Goal: Task Accomplishment & Management: Manage account settings

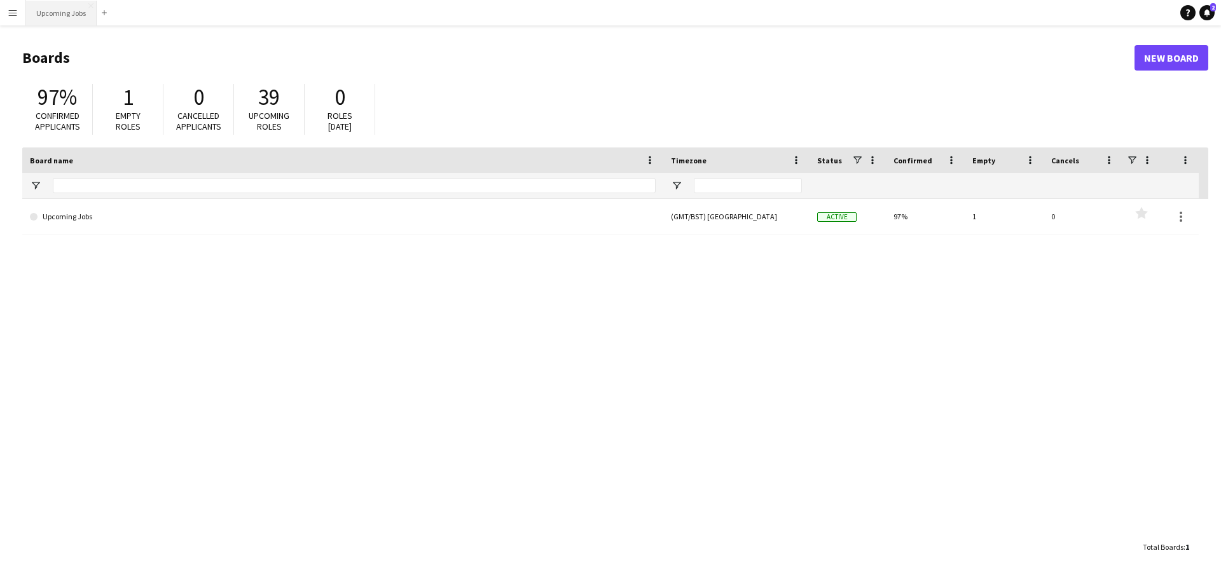
click at [64, 18] on button "Upcoming Jobs Close" at bounding box center [61, 13] width 71 height 25
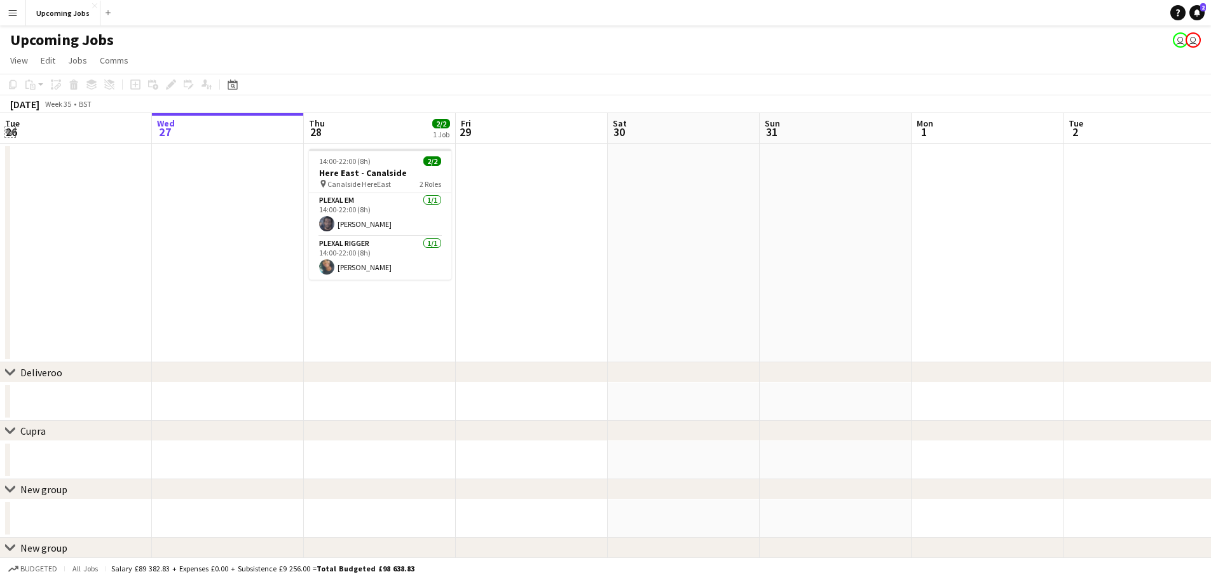
drag, startPoint x: 6, startPoint y: 128, endPoint x: 15, endPoint y: 134, distance: 10.6
click at [6, 128] on app-icon "Expand/collapse" at bounding box center [10, 131] width 10 height 12
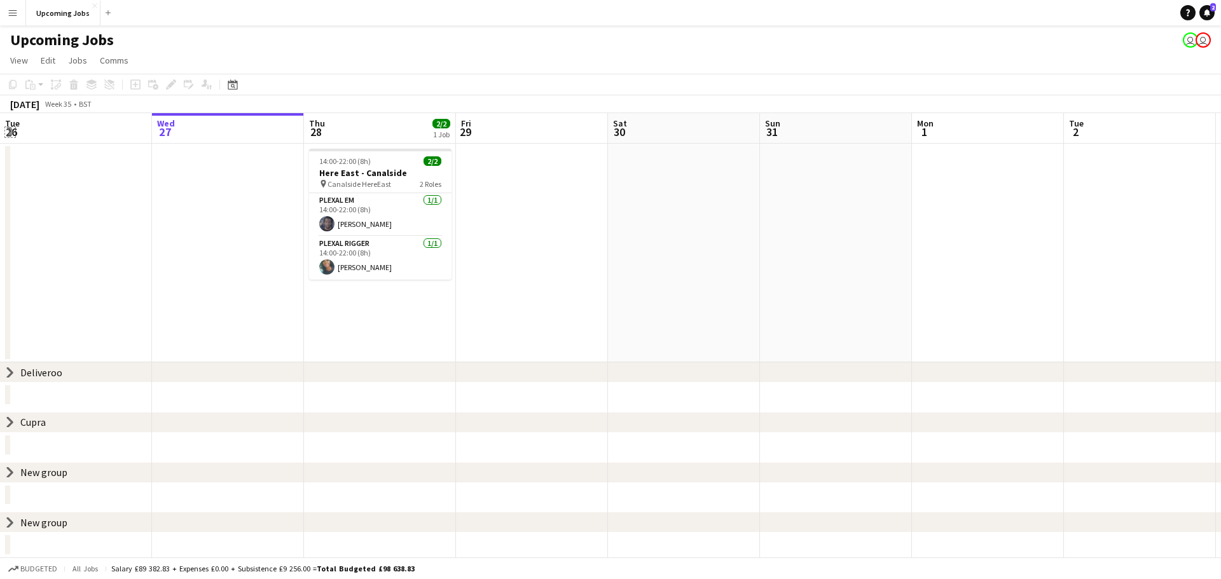
click at [6, 129] on app-icon "Expand/collapse" at bounding box center [9, 132] width 12 height 10
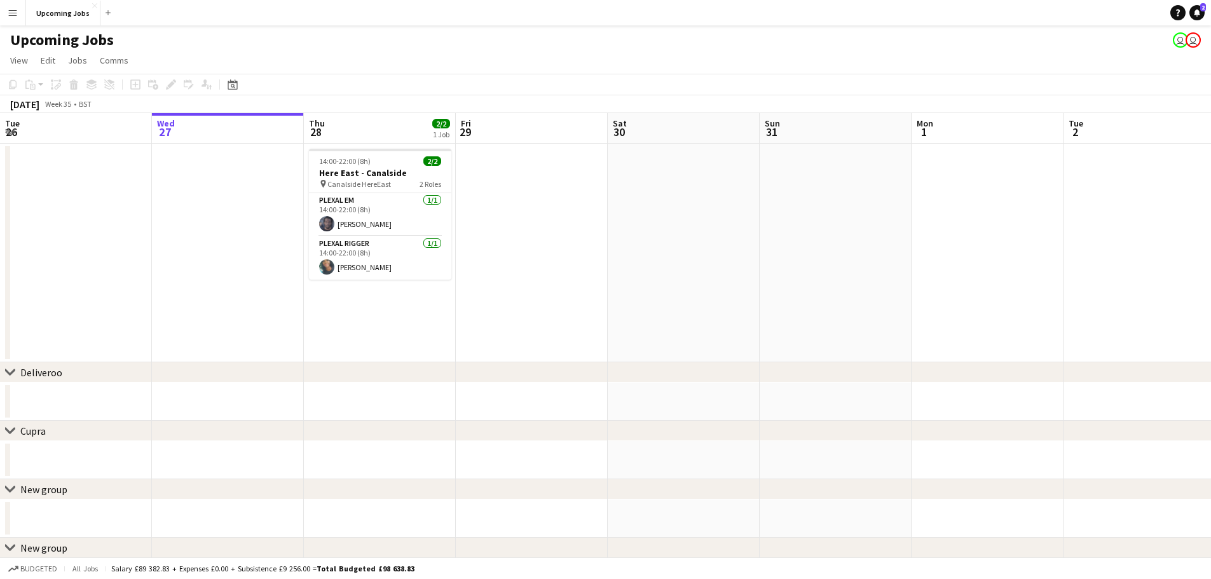
click at [68, 204] on app-calendar-viewport "Sun 24 5/5 1 Job Mon 25 Tue 26 Wed 27 Thu 28 2/2 1 Job Fri 29 Sat 30 Sun 31 Mon…" at bounding box center [605, 354] width 1211 height 483
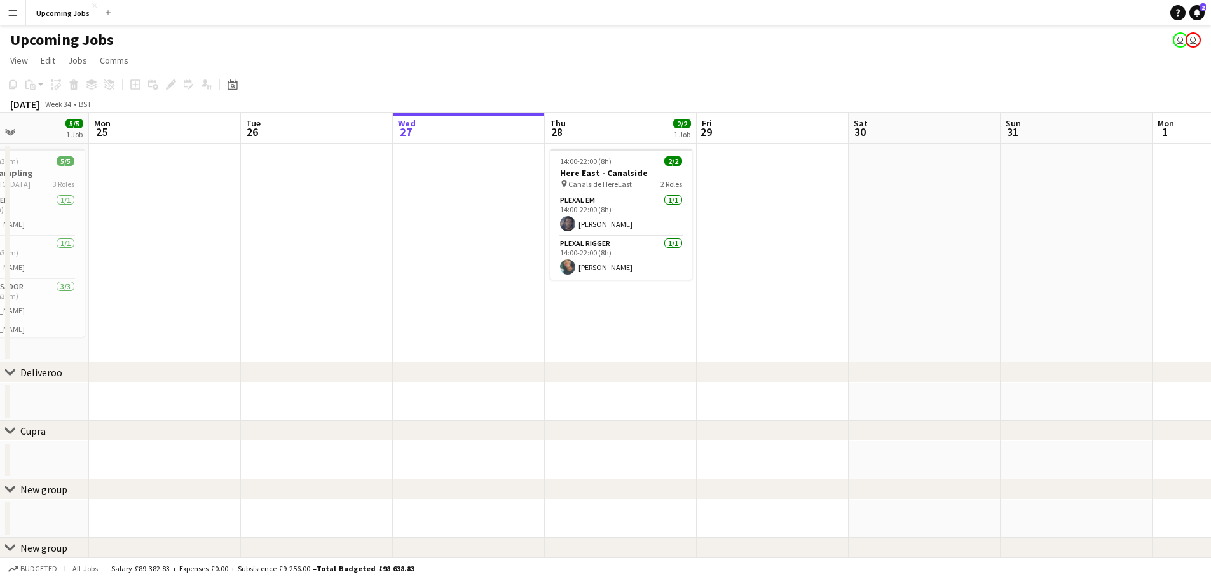
drag, startPoint x: 99, startPoint y: 177, endPoint x: 476, endPoint y: 187, distance: 377.7
click at [476, 187] on app-calendar-viewport "Sat 23 5/5 1 Job Sun 24 5/5 1 Job Mon 25 Tue 26 Wed 27 Thu 28 2/2 1 Job Fri 29 …" at bounding box center [605, 354] width 1211 height 483
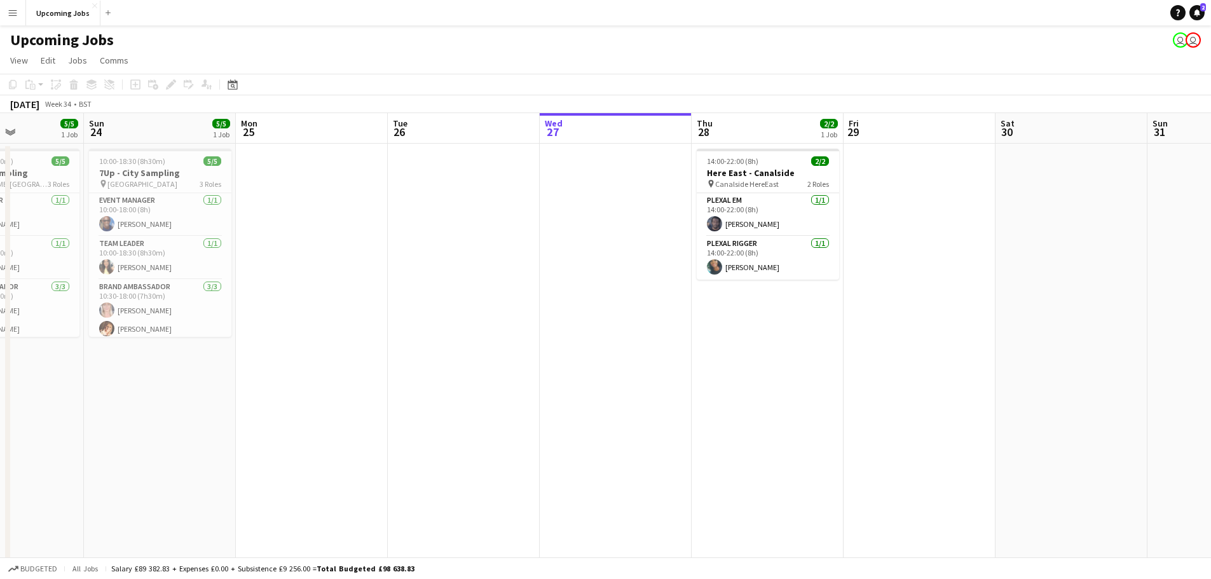
scroll to position [0, 391]
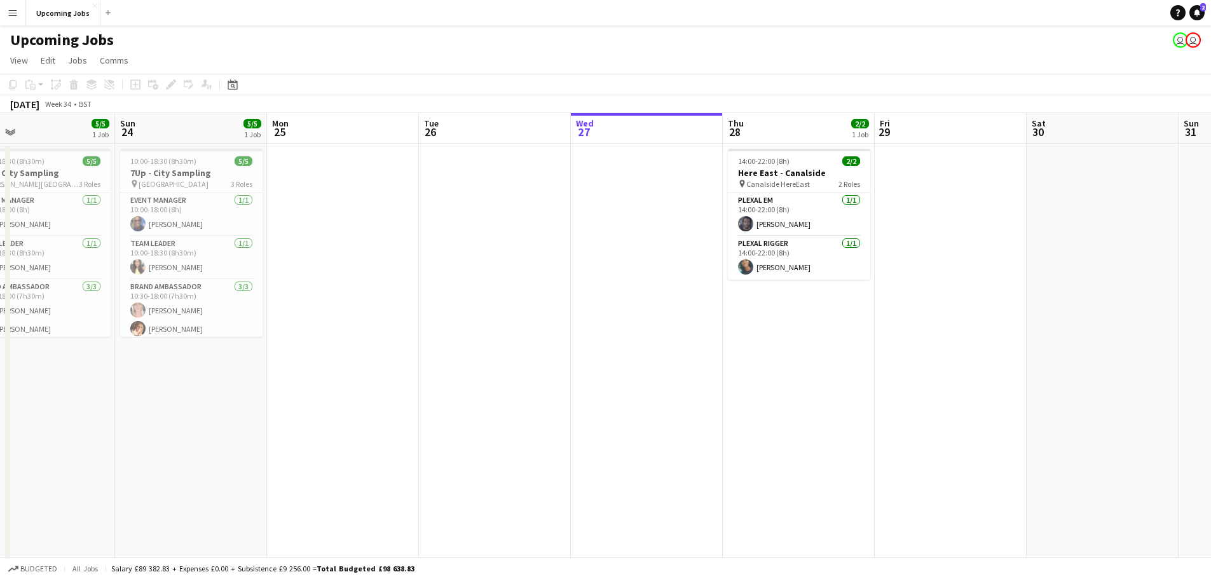
drag, startPoint x: 386, startPoint y: 207, endPoint x: 1144, endPoint y: 226, distance: 758.6
click at [1126, 224] on app-calendar-viewport "Thu 21 11/11 3 Jobs Fri 22 9/9 2 Jobs Sat 23 5/5 1 Job Sun 24 5/5 1 Job Mon 25 …" at bounding box center [605, 515] width 1211 height 805
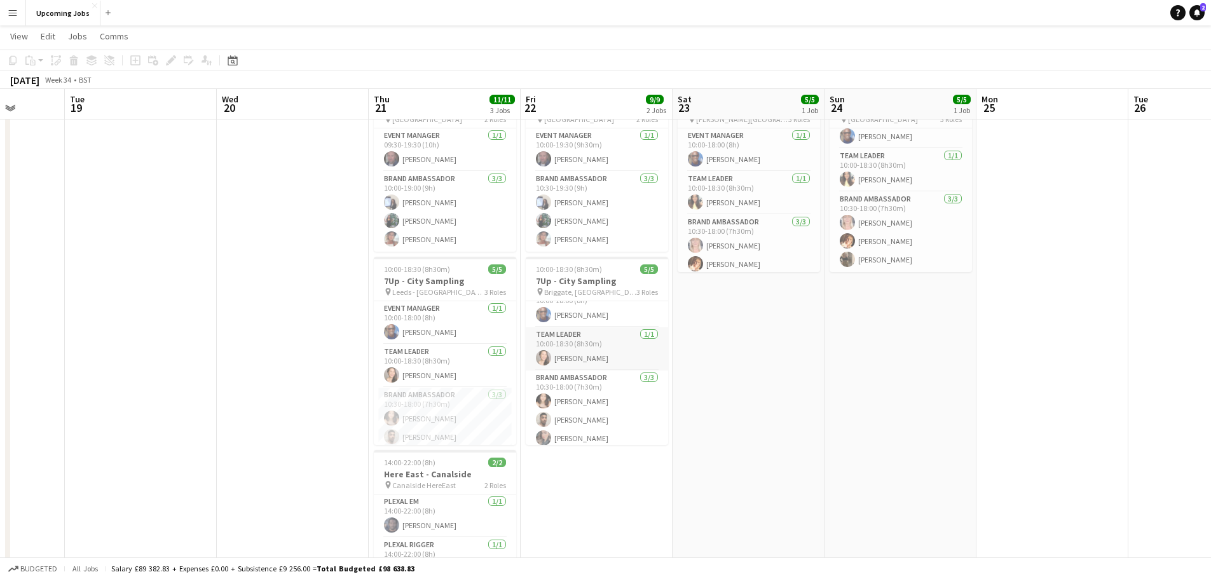
scroll to position [23, 0]
click at [559, 414] on app-card-role "Brand Ambassador [DATE] 10:30-18:00 (7h30m) [PERSON_NAME] [PERSON_NAME] [PERSON…" at bounding box center [597, 405] width 142 height 80
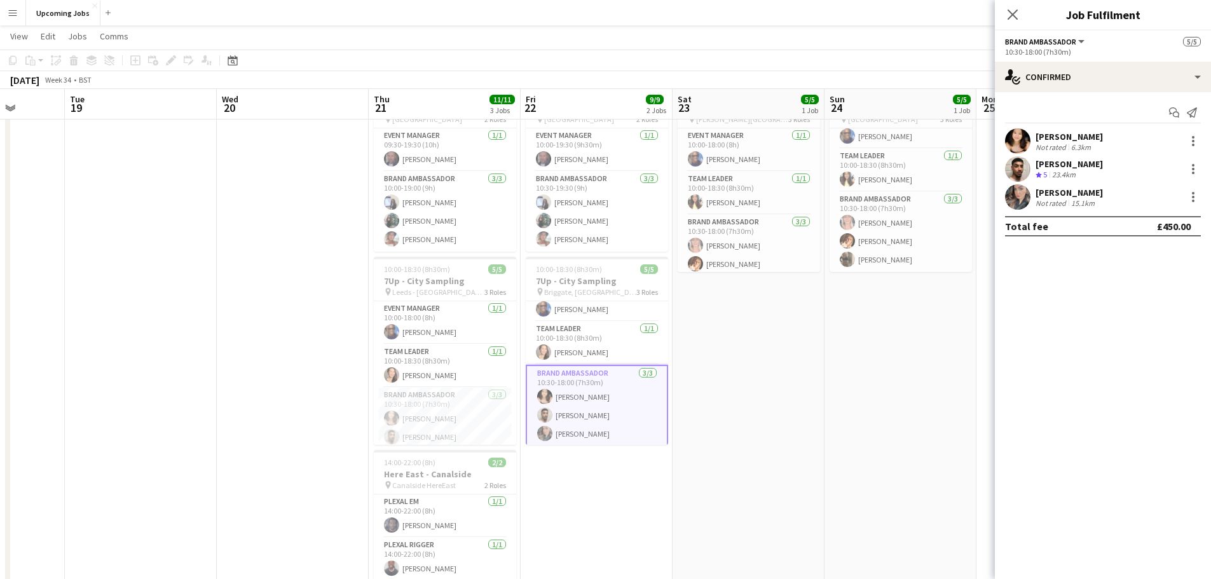
click at [1014, 172] on app-user-avatar at bounding box center [1017, 168] width 25 height 25
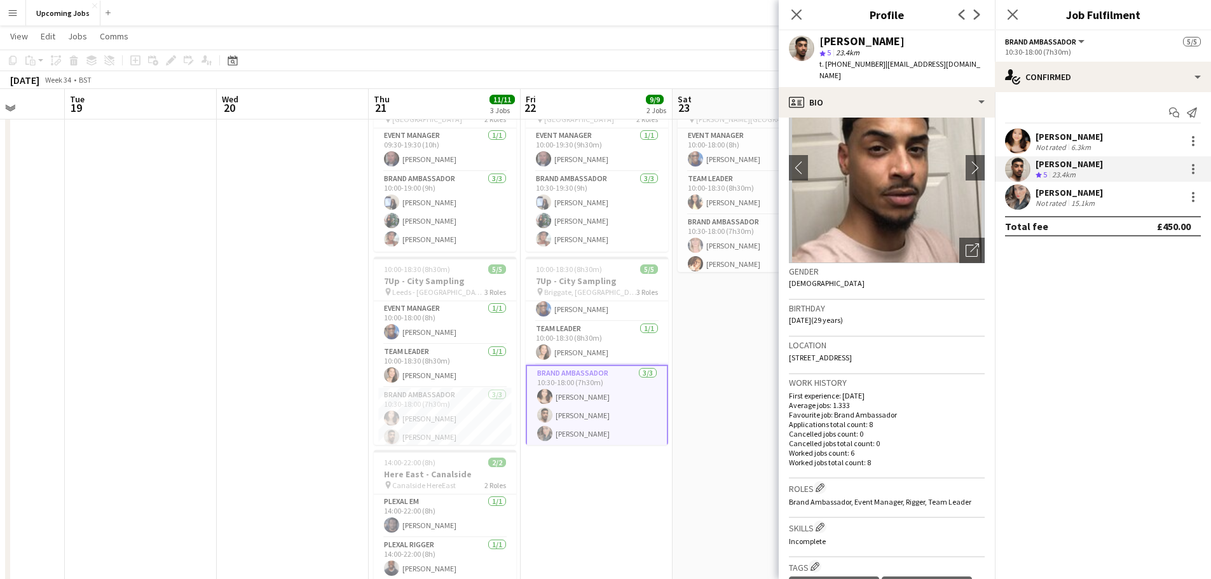
scroll to position [0, 0]
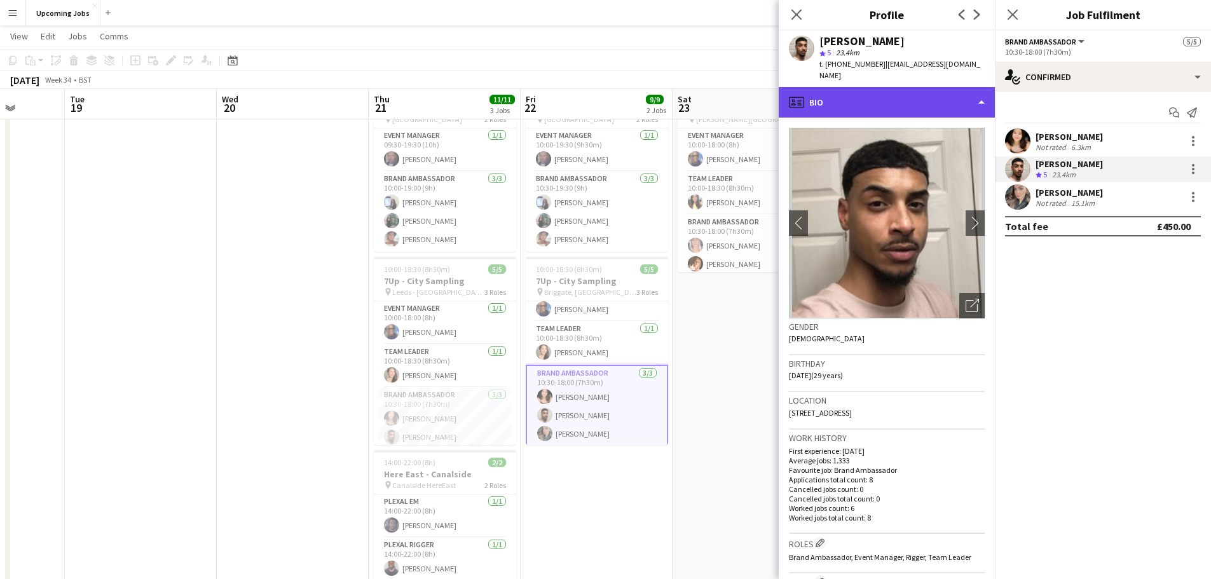
click at [800, 101] on icon at bounding box center [799, 101] width 4 height 1
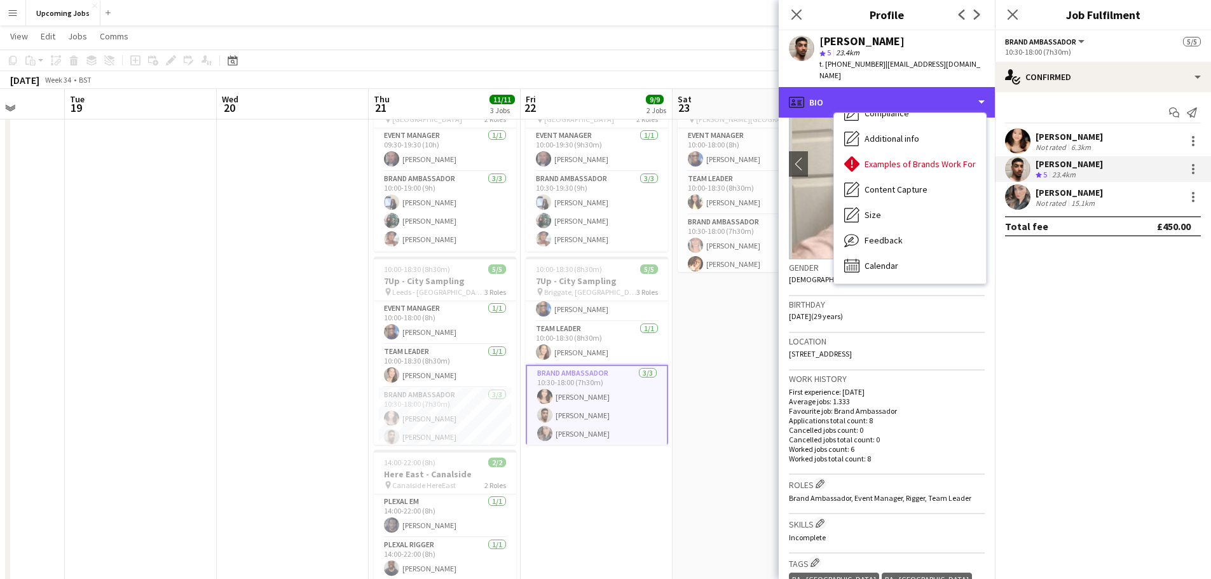
scroll to position [127, 0]
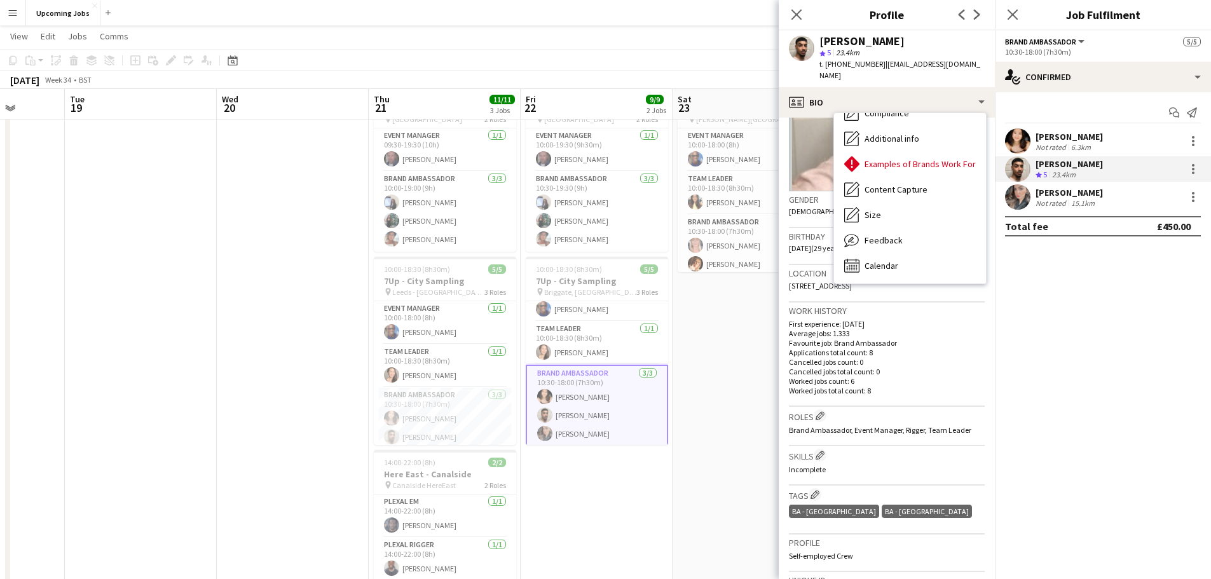
click at [864, 338] on p "Favourite job: Brand Ambassador" at bounding box center [887, 343] width 196 height 10
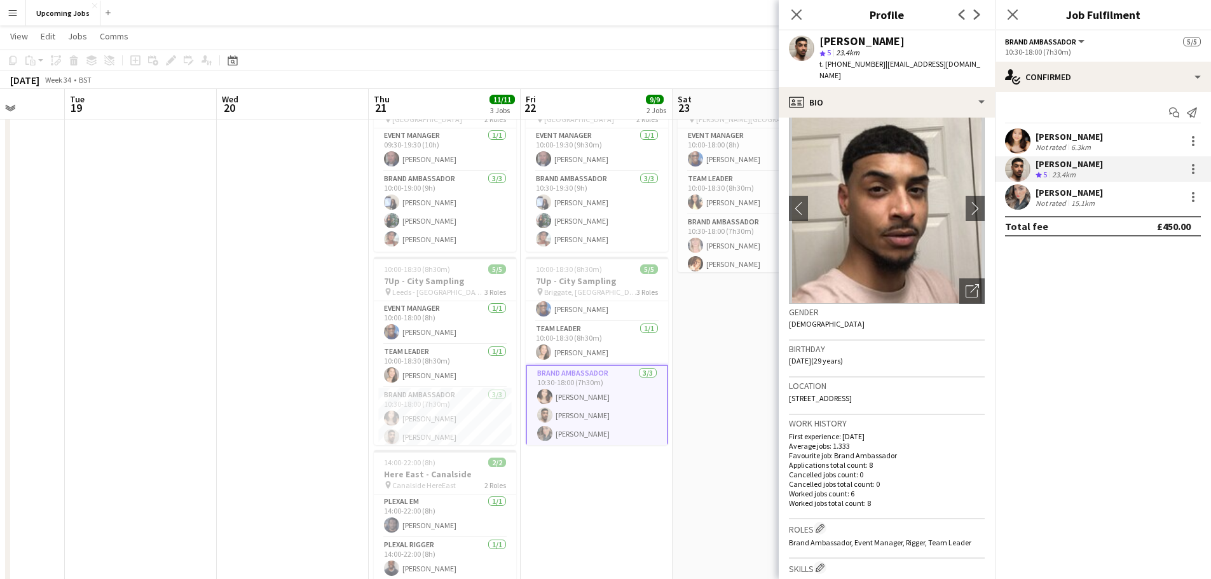
scroll to position [0, 0]
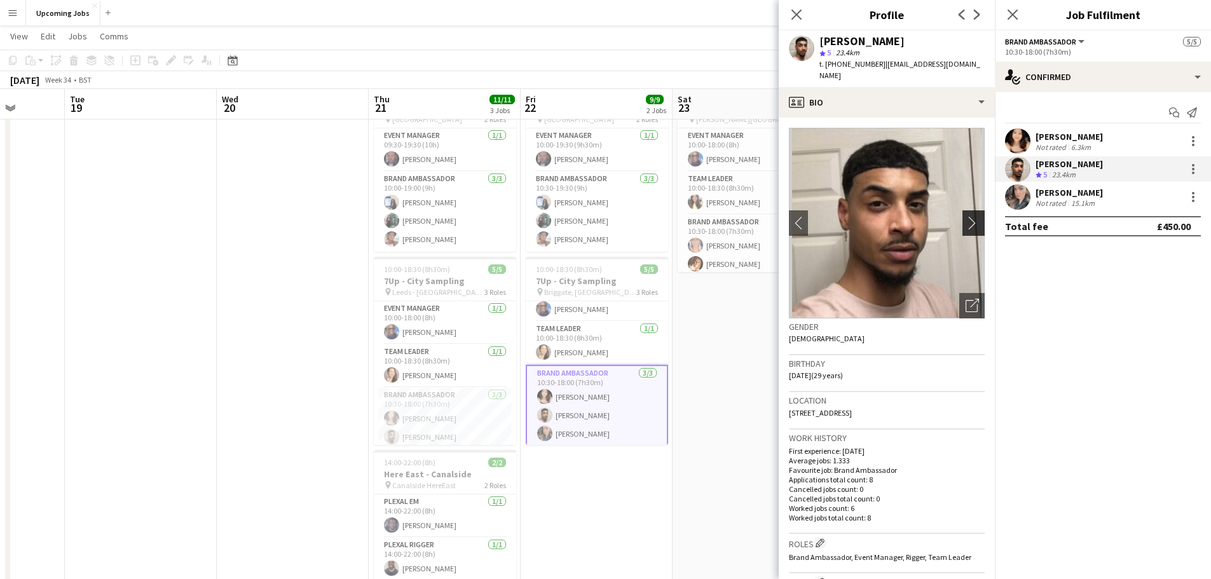
click at [968, 210] on button "chevron-right" at bounding box center [974, 222] width 25 height 25
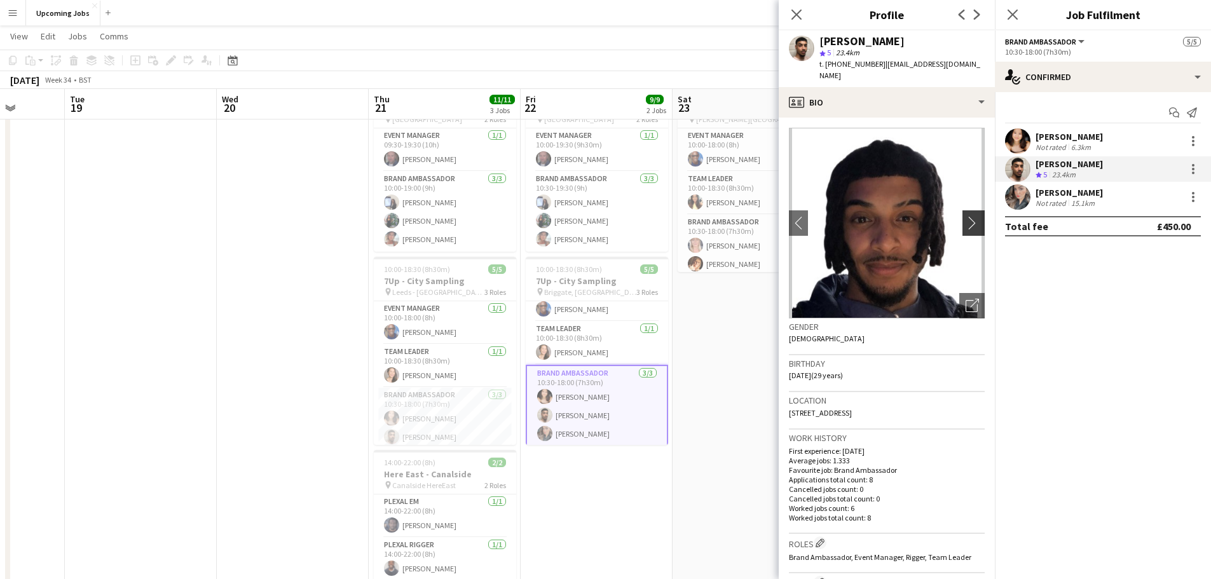
click at [968, 210] on button "chevron-right" at bounding box center [974, 222] width 25 height 25
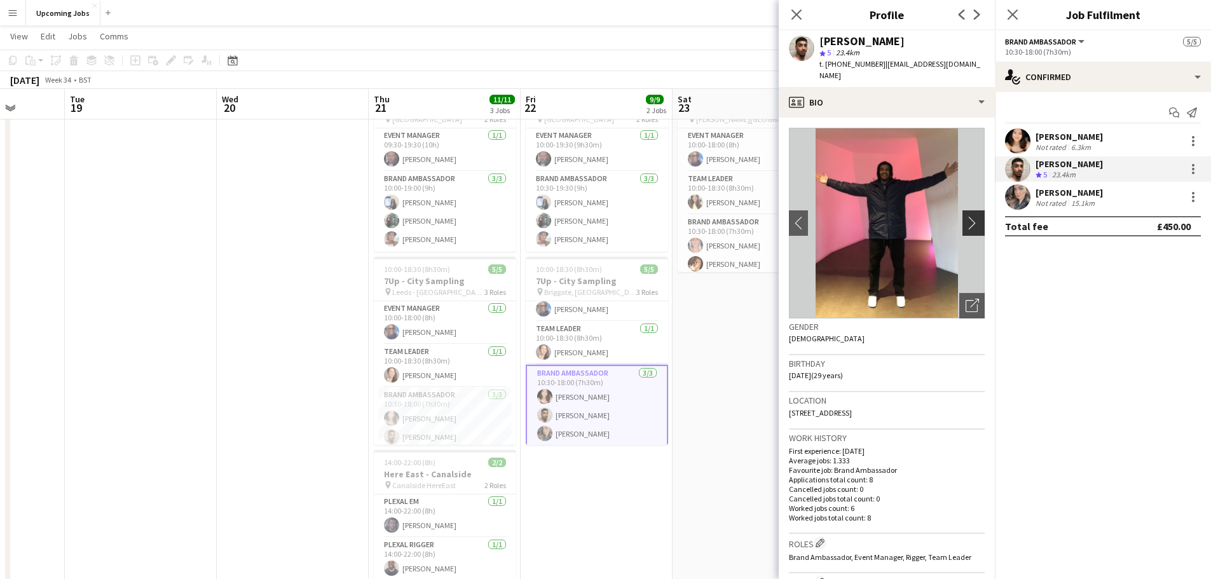
click at [968, 210] on button "chevron-right" at bounding box center [974, 222] width 25 height 25
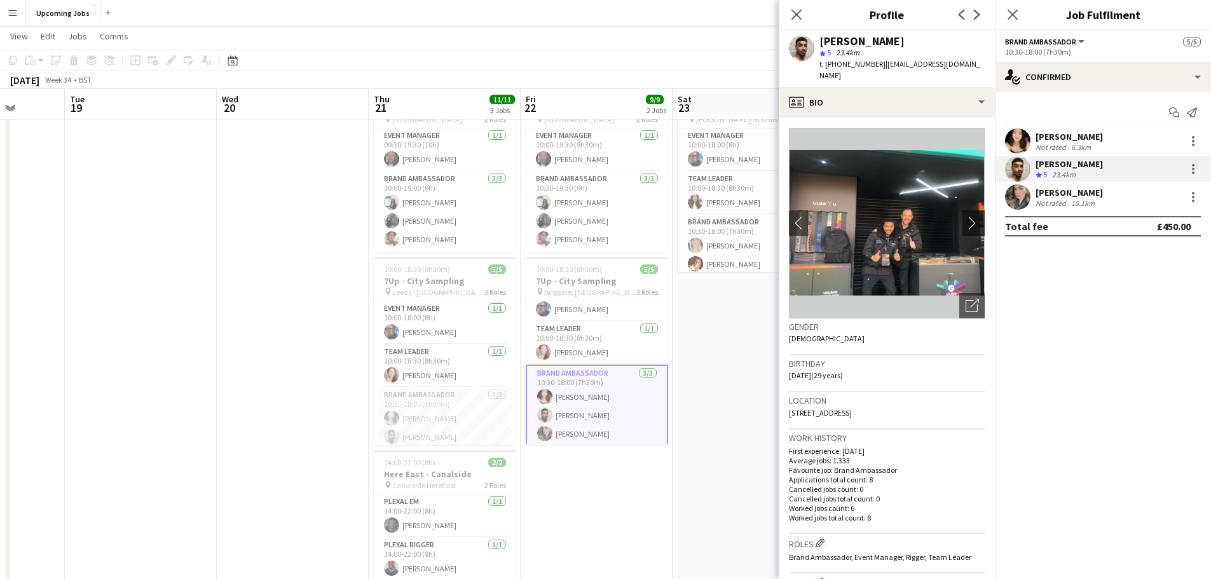
click at [968, 210] on button "chevron-right" at bounding box center [974, 222] width 25 height 25
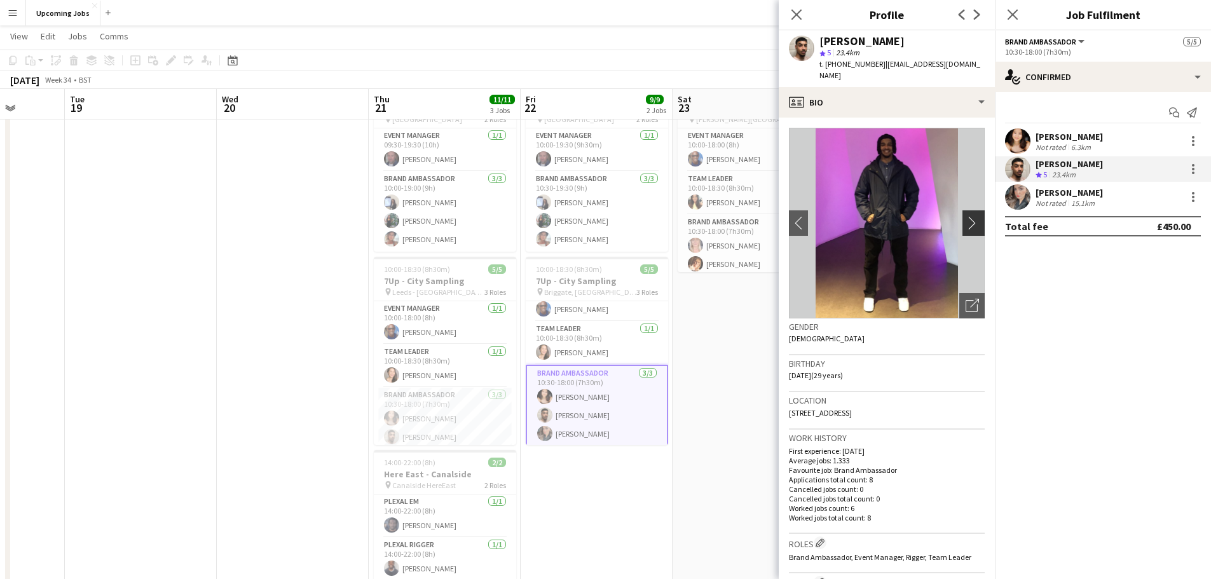
click at [968, 210] on button "chevron-right" at bounding box center [974, 222] width 25 height 25
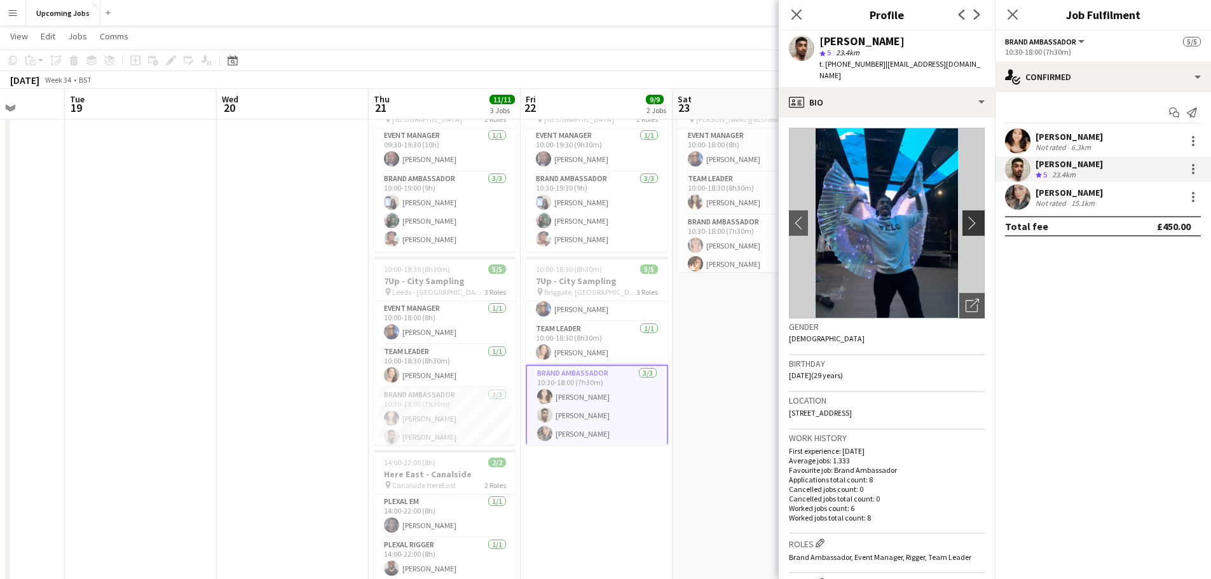
click at [968, 210] on button "chevron-right" at bounding box center [974, 222] width 25 height 25
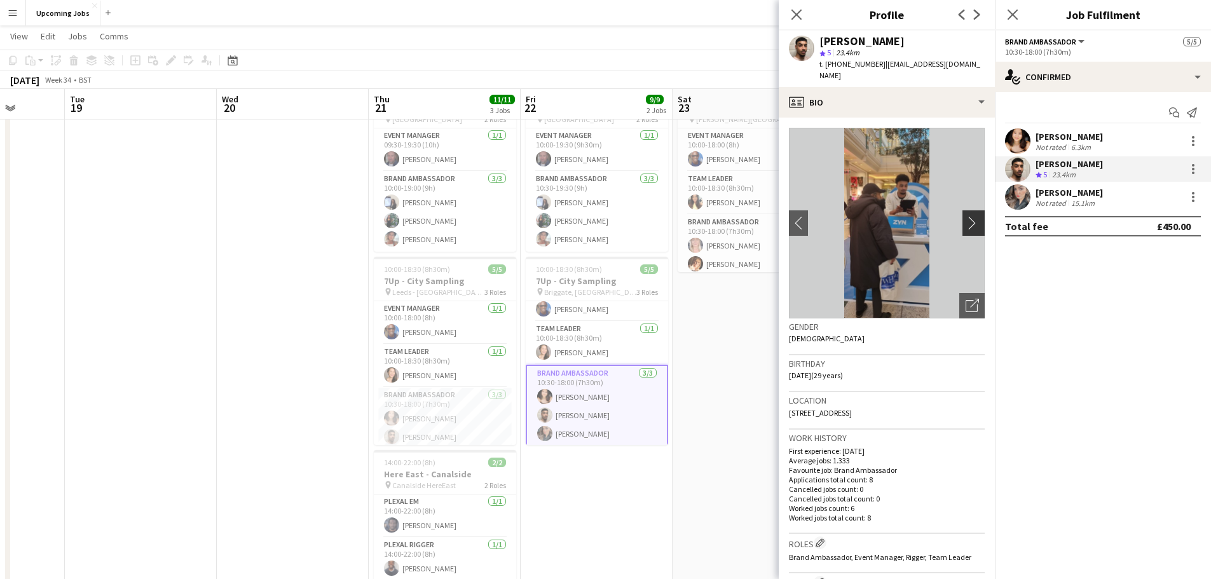
click at [968, 210] on button "chevron-right" at bounding box center [974, 222] width 25 height 25
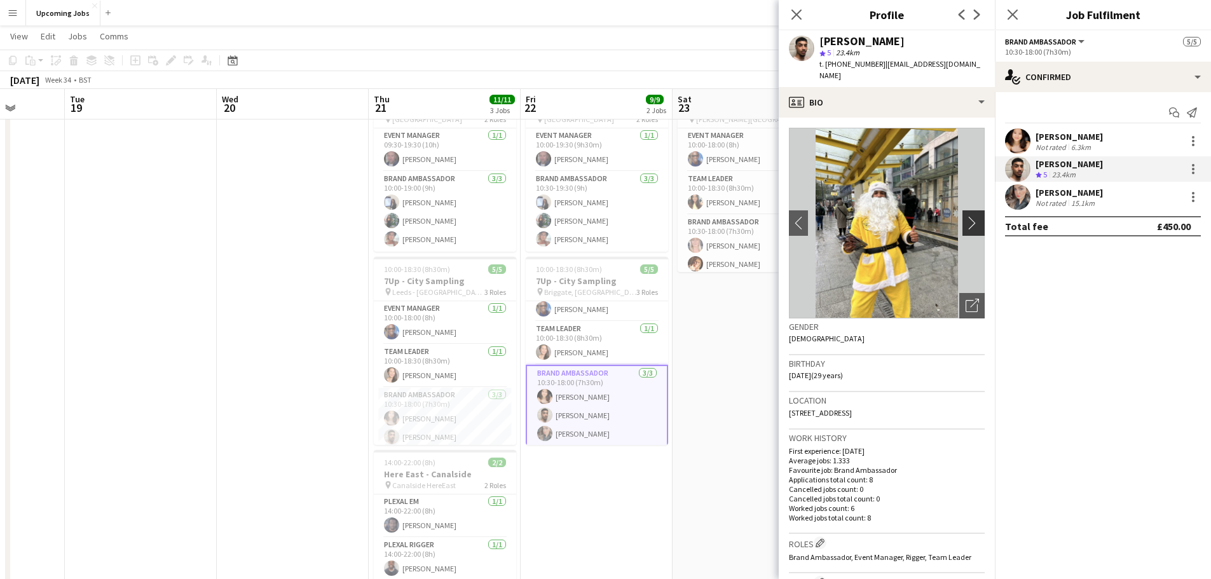
click at [968, 210] on button "chevron-right" at bounding box center [974, 222] width 25 height 25
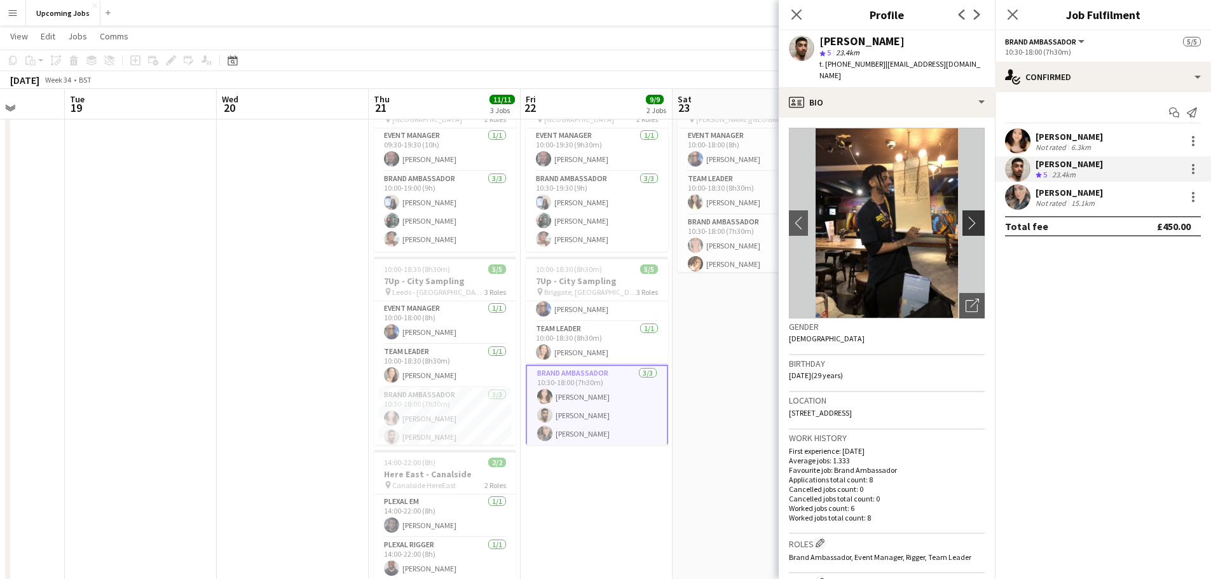
click at [968, 210] on button "chevron-right" at bounding box center [974, 222] width 25 height 25
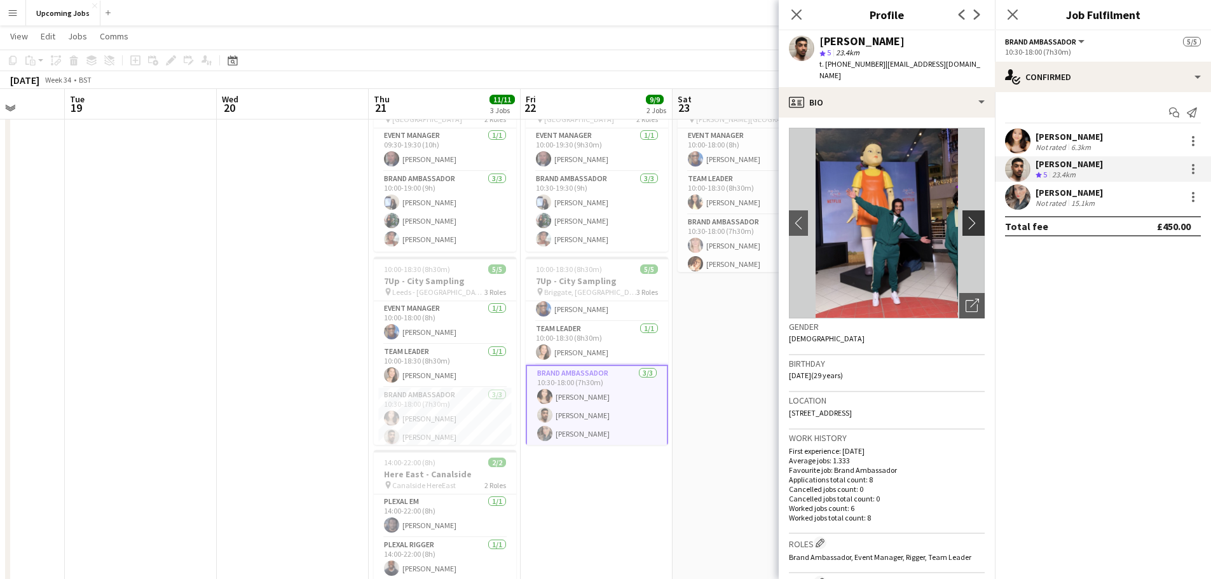
click at [968, 210] on button "chevron-right" at bounding box center [974, 222] width 25 height 25
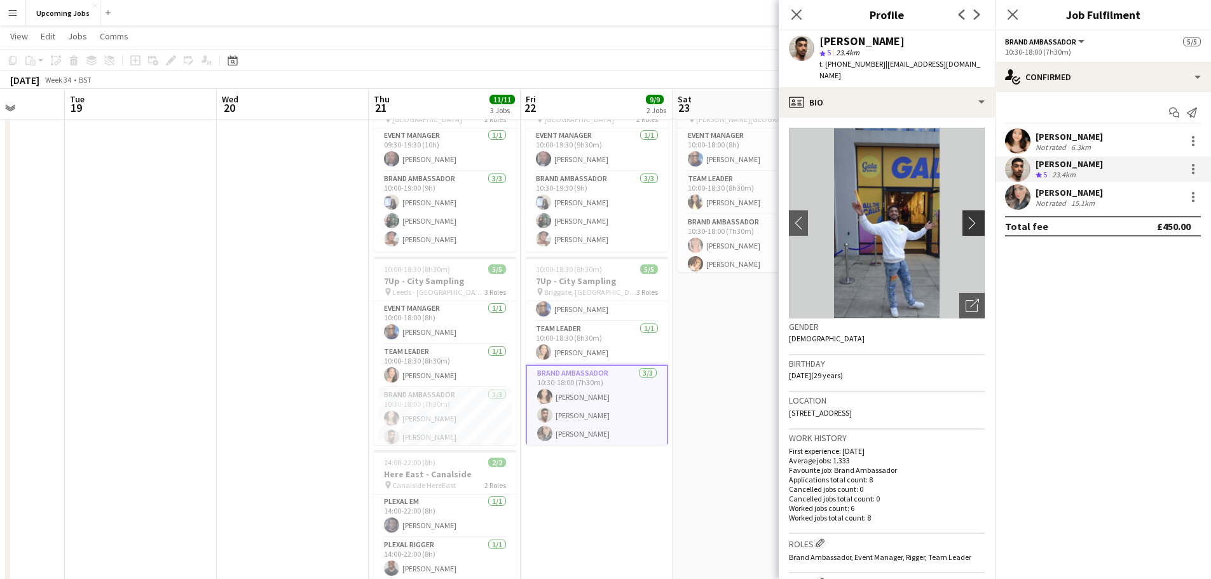
click at [968, 210] on button "chevron-right" at bounding box center [974, 222] width 25 height 25
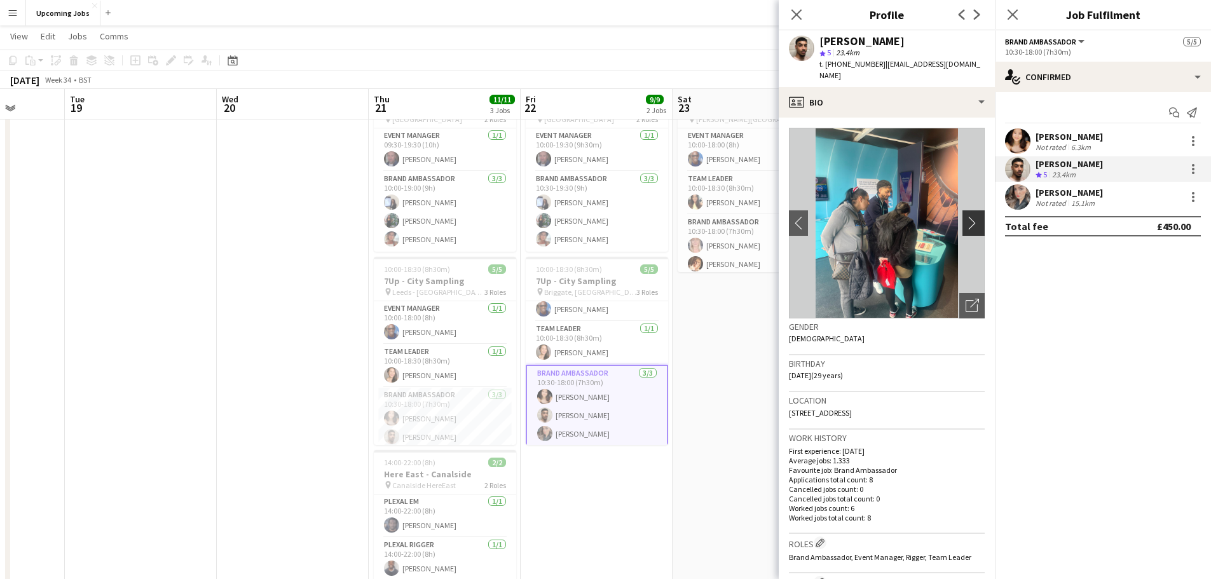
click at [968, 210] on button "chevron-right" at bounding box center [974, 222] width 25 height 25
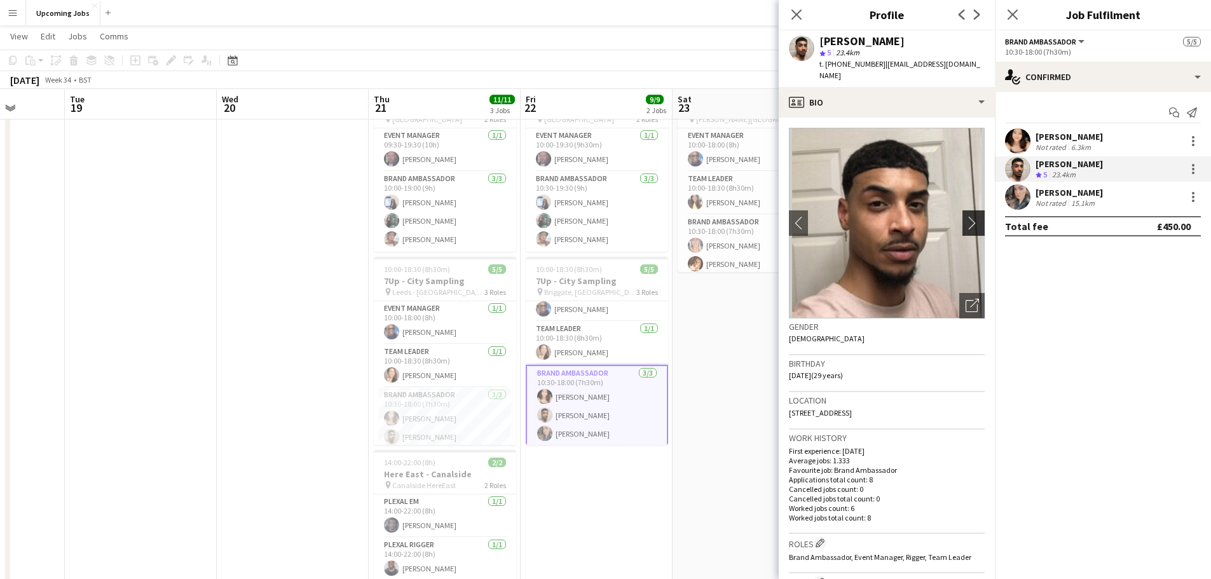
click at [968, 210] on button "chevron-right" at bounding box center [974, 222] width 25 height 25
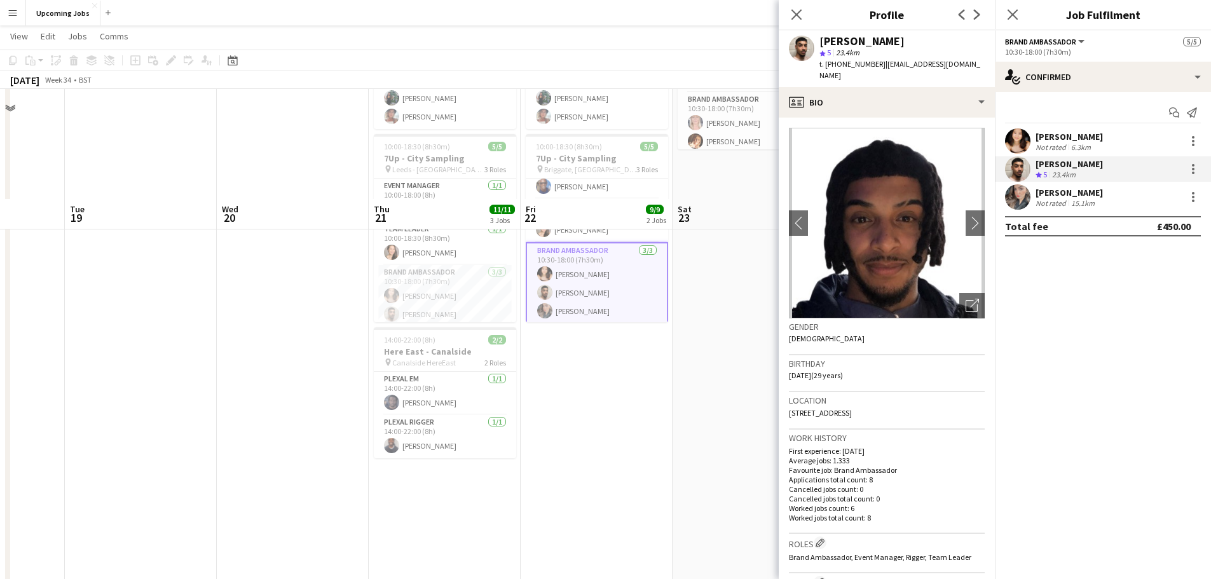
scroll to position [318, 0]
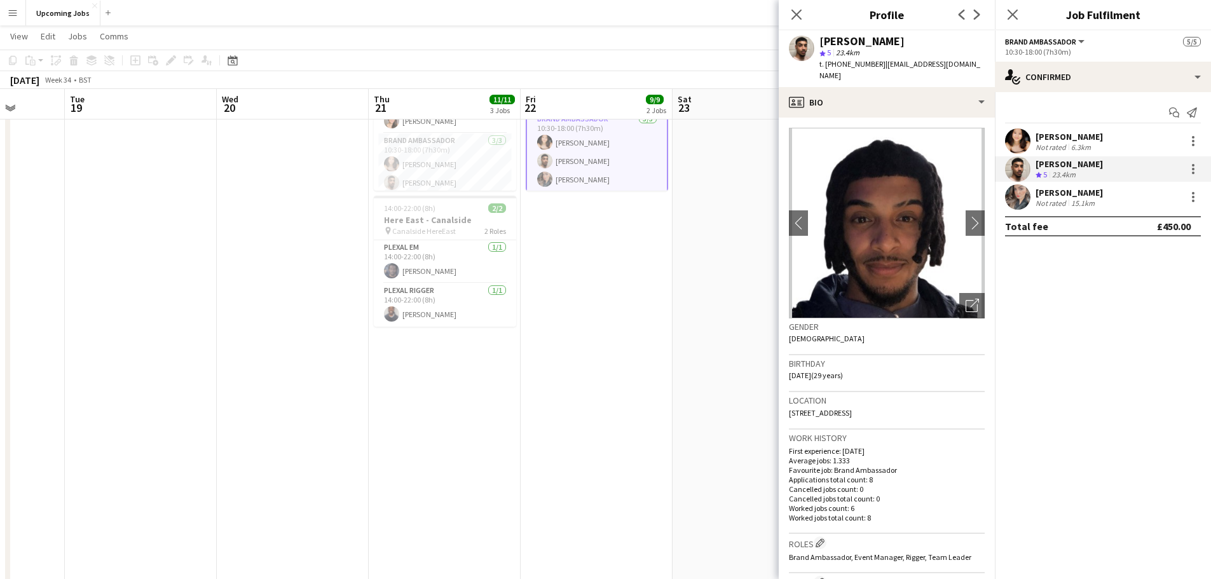
drag, startPoint x: 904, startPoint y: 400, endPoint x: 790, endPoint y: 404, distance: 113.8
click at [790, 404] on div "Location [STREET_ADDRESS]" at bounding box center [887, 410] width 196 height 37
copy span "[STREET_ADDRESS]"
